Goal: Task Accomplishment & Management: Manage account settings

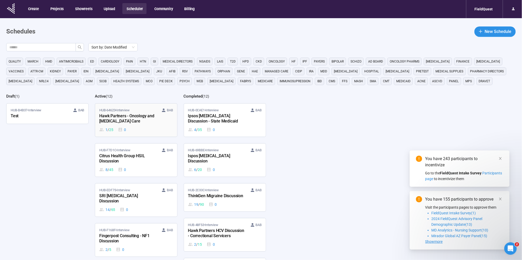
click at [153, 112] on div "HUB-64623 • Interview [PERSON_NAME]" at bounding box center [135, 110] width 73 height 5
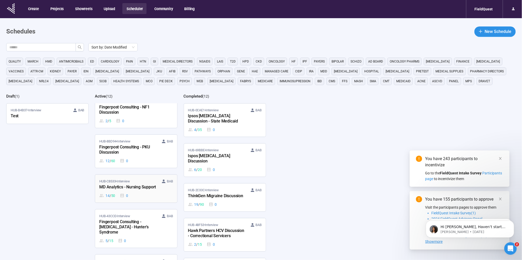
scroll to position [130, 0]
click at [140, 183] on div "MD Analytics - Nursing Support" at bounding box center [127, 186] width 57 height 7
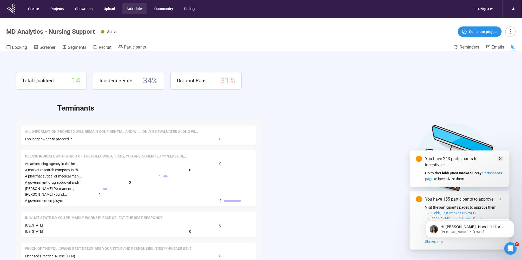
click at [499, 158] on icon "close" at bounding box center [500, 159] width 4 height 4
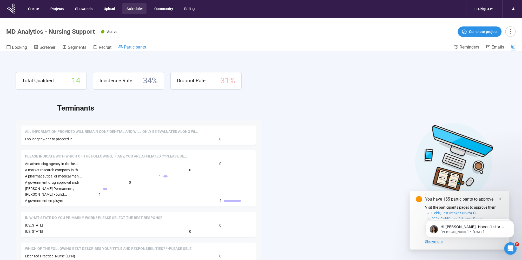
click at [135, 48] on span "Participants" at bounding box center [135, 47] width 22 height 5
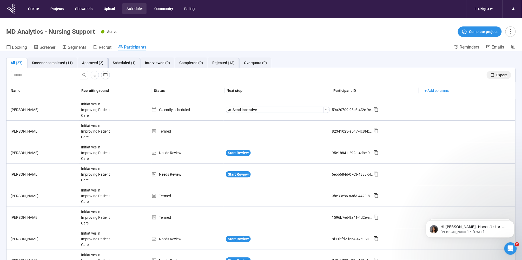
click at [496, 76] on span "Export" at bounding box center [501, 75] width 11 height 6
